Goal: Task Accomplishment & Management: Manage account settings

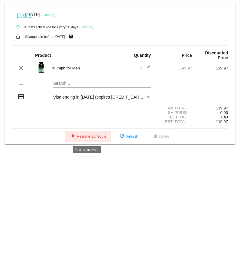
click at [79, 138] on span "play_arrow Resume Schedule" at bounding box center [88, 137] width 37 height 4
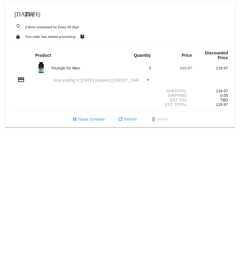
click at [142, 14] on div "today Jun 20 2025" at bounding box center [120, 15] width 216 height 12
click at [20, 14] on mat-icon "[DATE]" at bounding box center [17, 13] width 7 height 7
click at [20, 13] on mat-icon "[DATE]" at bounding box center [17, 13] width 7 height 7
click at [166, 22] on div "autorenew 3 items scheduled for Every 90 days" at bounding box center [120, 27] width 216 height 12
